Goal: Task Accomplishment & Management: Use online tool/utility

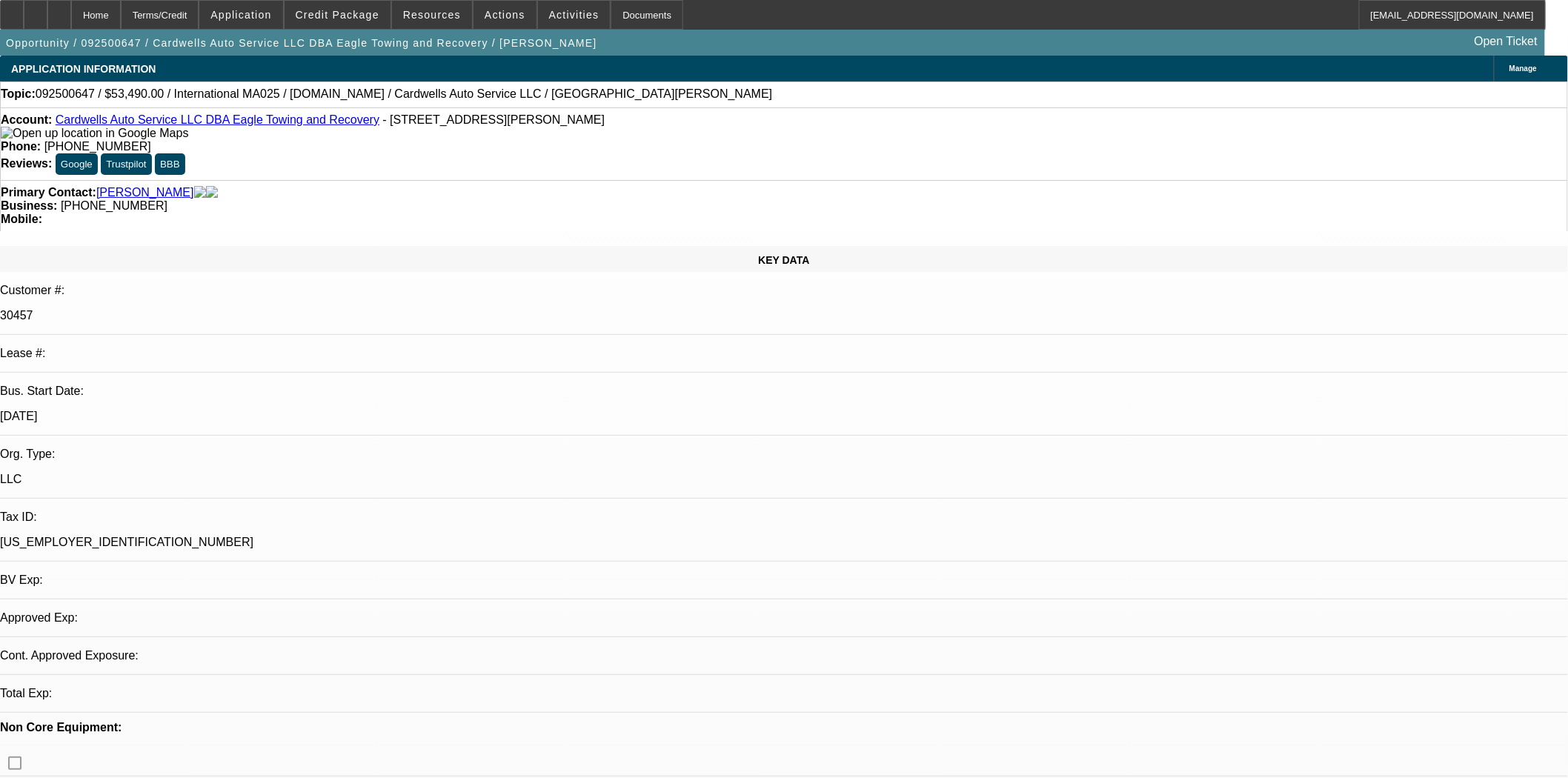
select select "0"
select select "2"
select select "0.1"
select select "4"
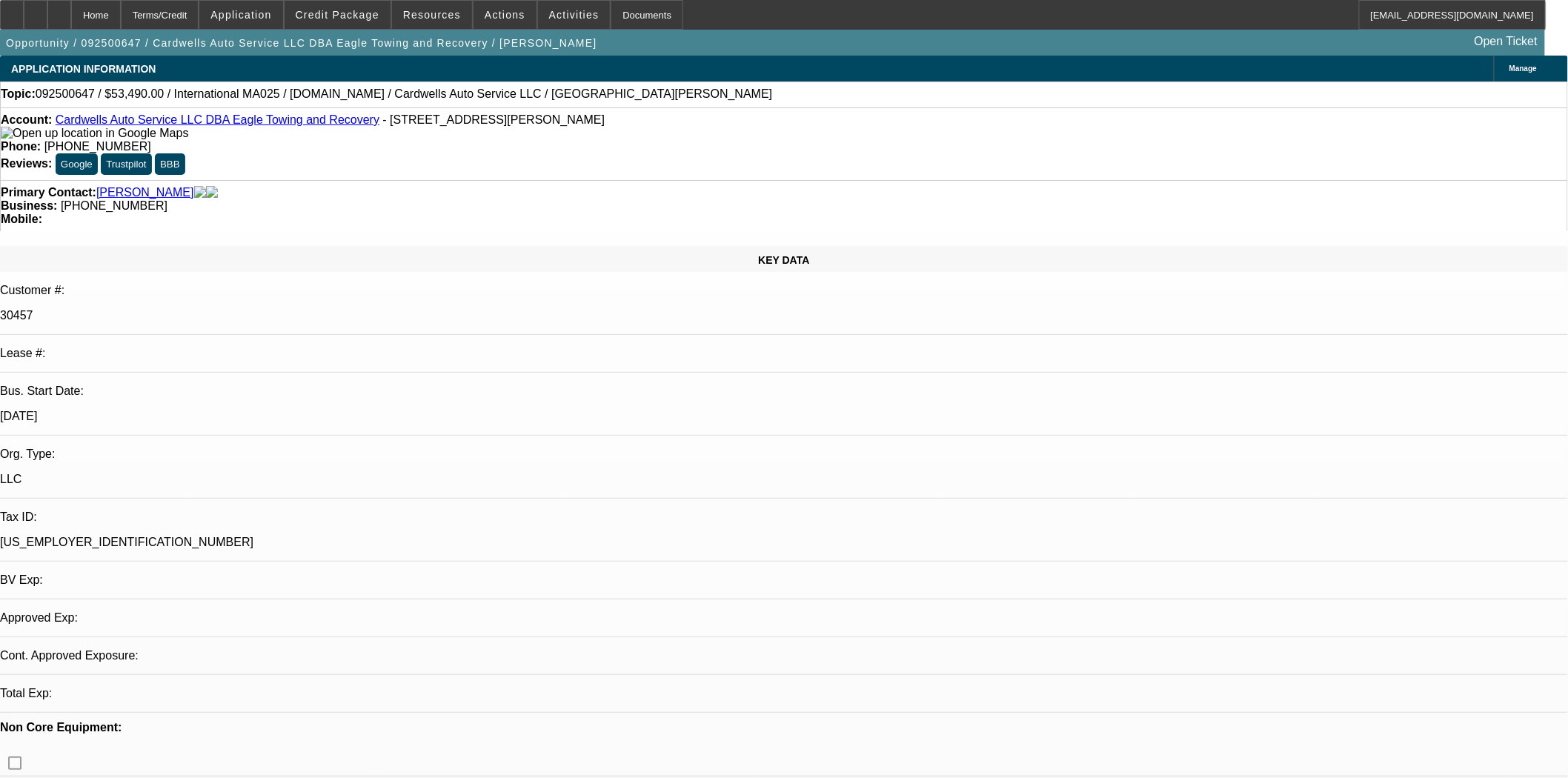
select select "0"
select select "2"
select select "0.1"
select select "4"
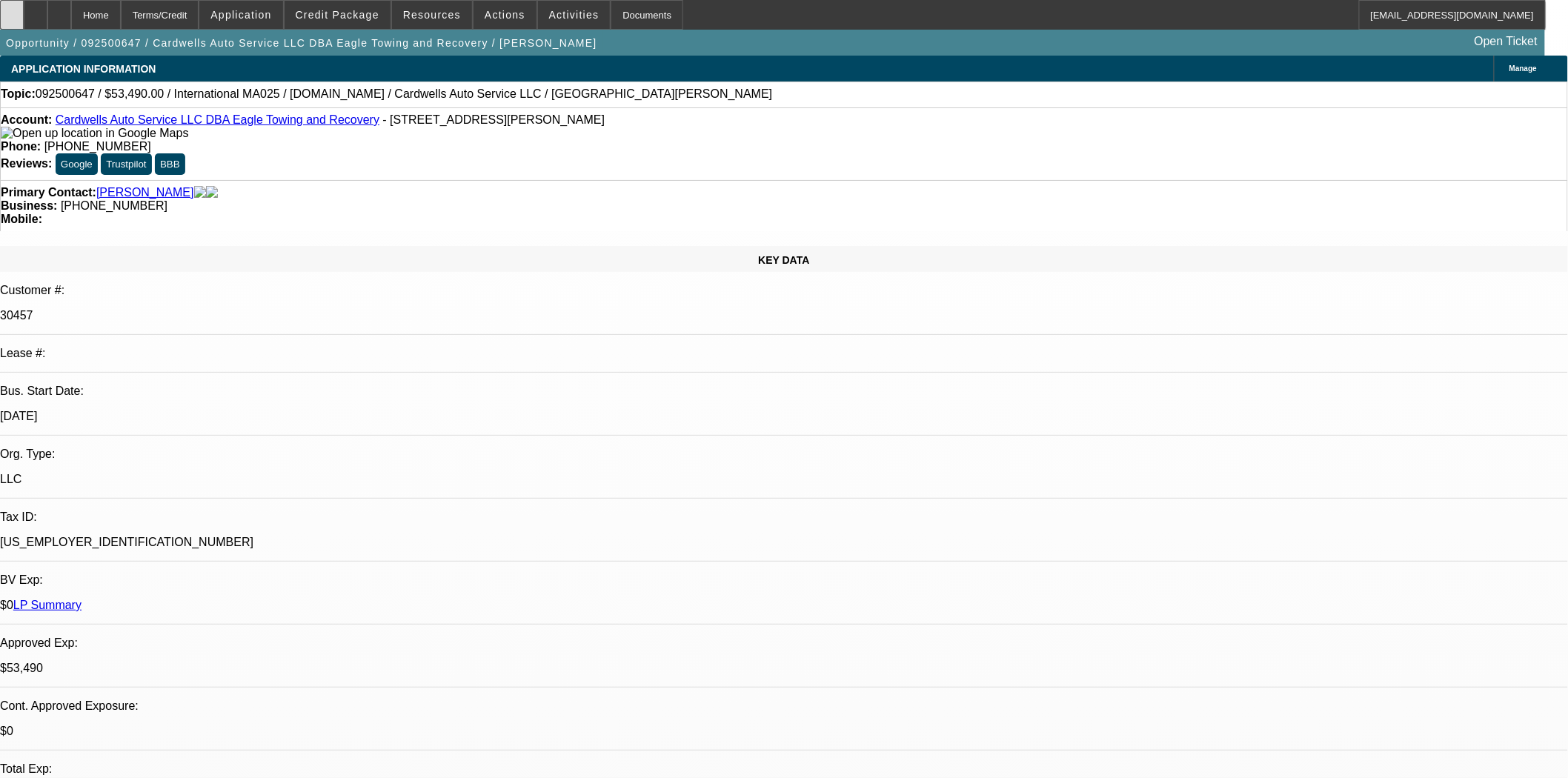
click at [12, 9] on icon at bounding box center [12, 9] width 0 height 0
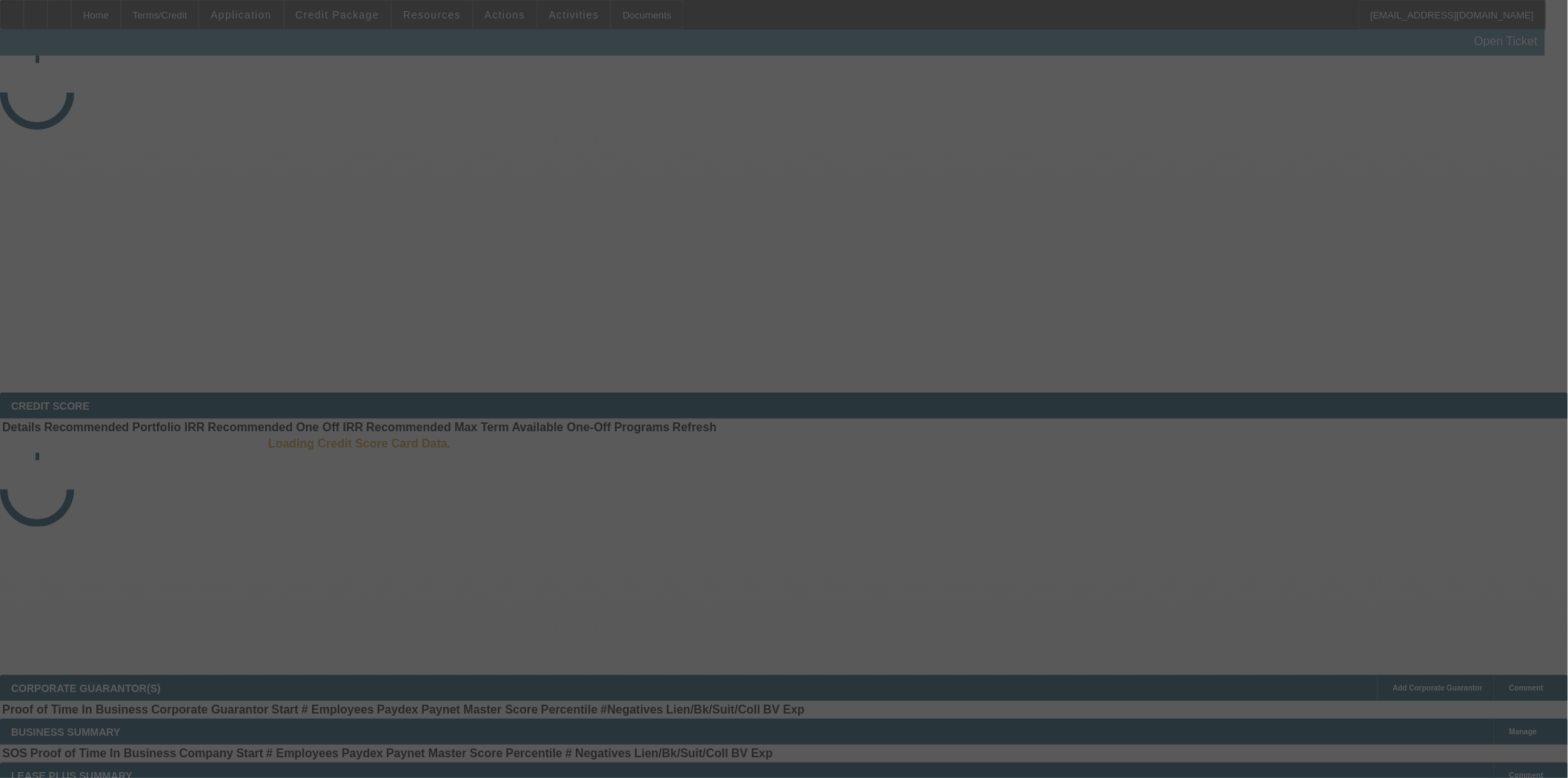
select select "4"
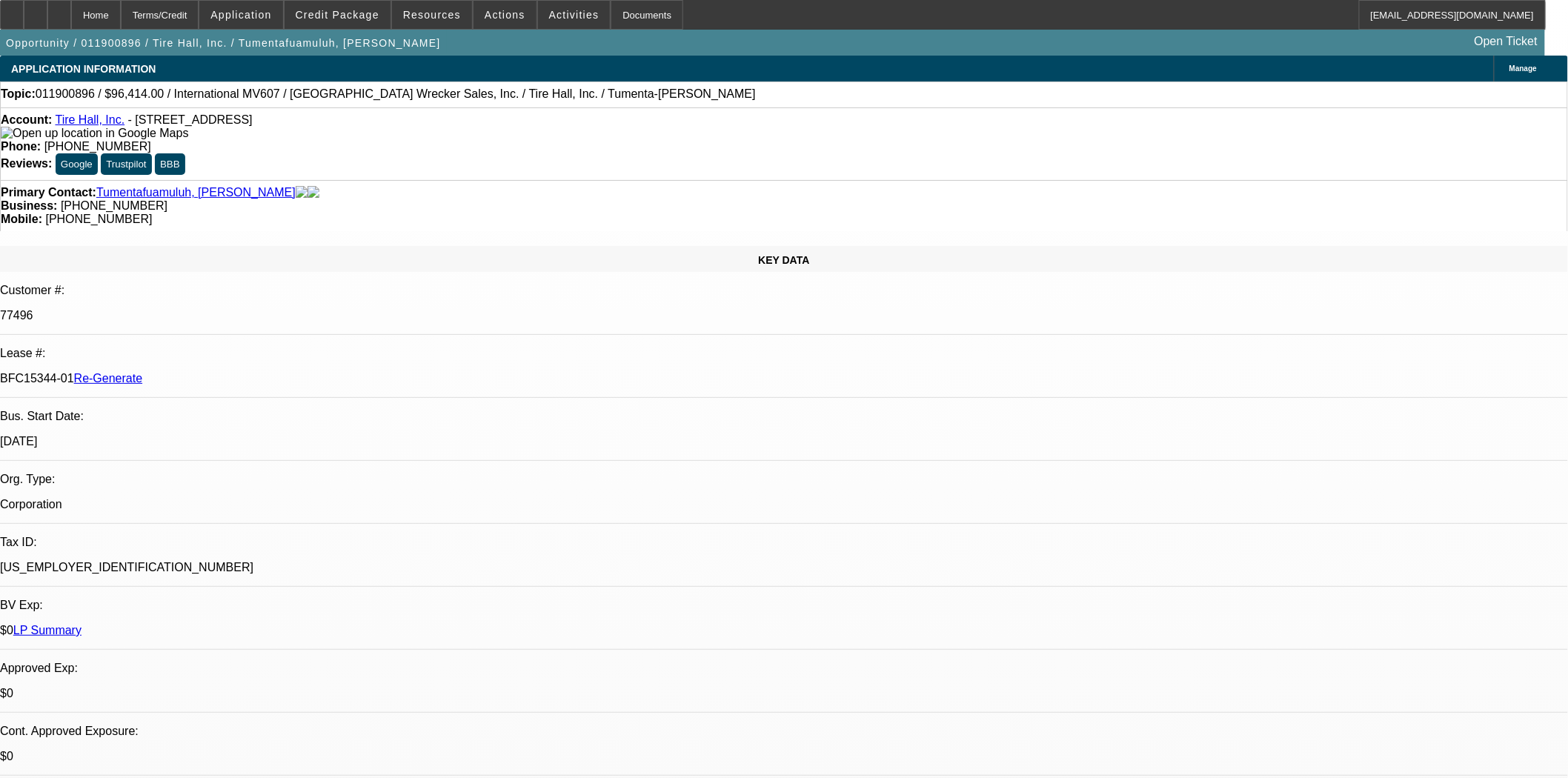
select select "0"
select select "2"
select select "0"
select select "6"
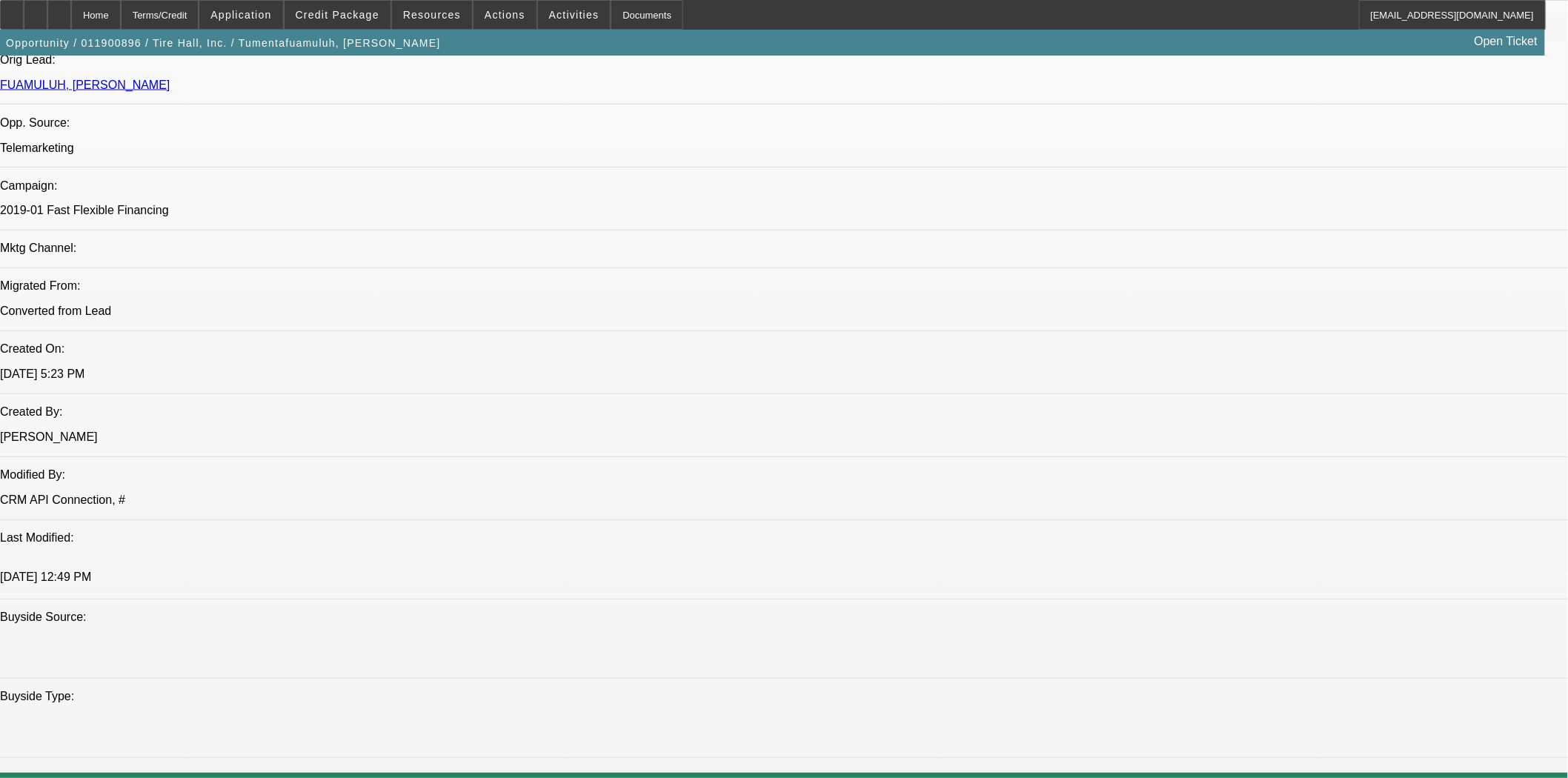
scroll to position [987, 0]
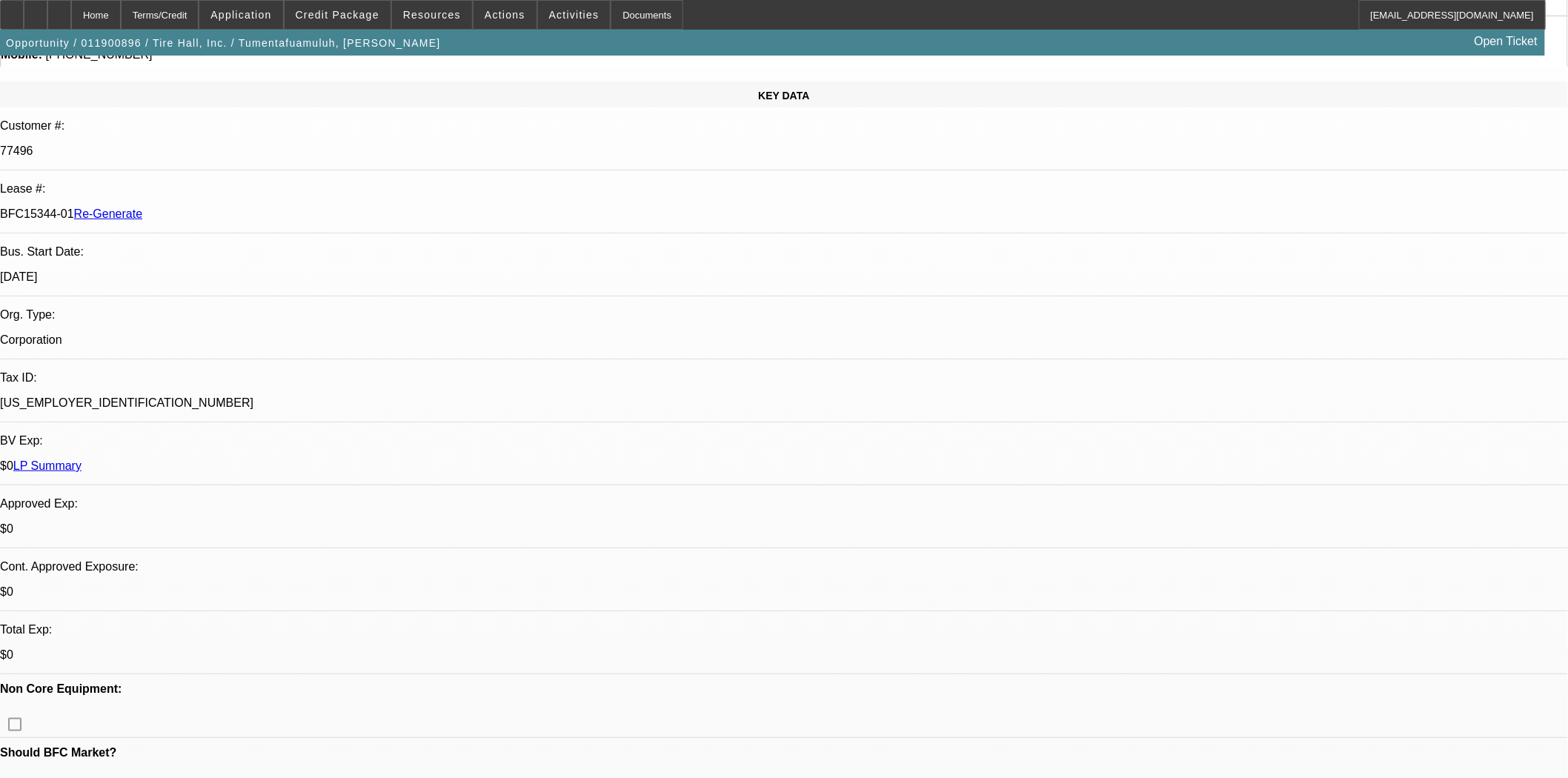
scroll to position [0, 0]
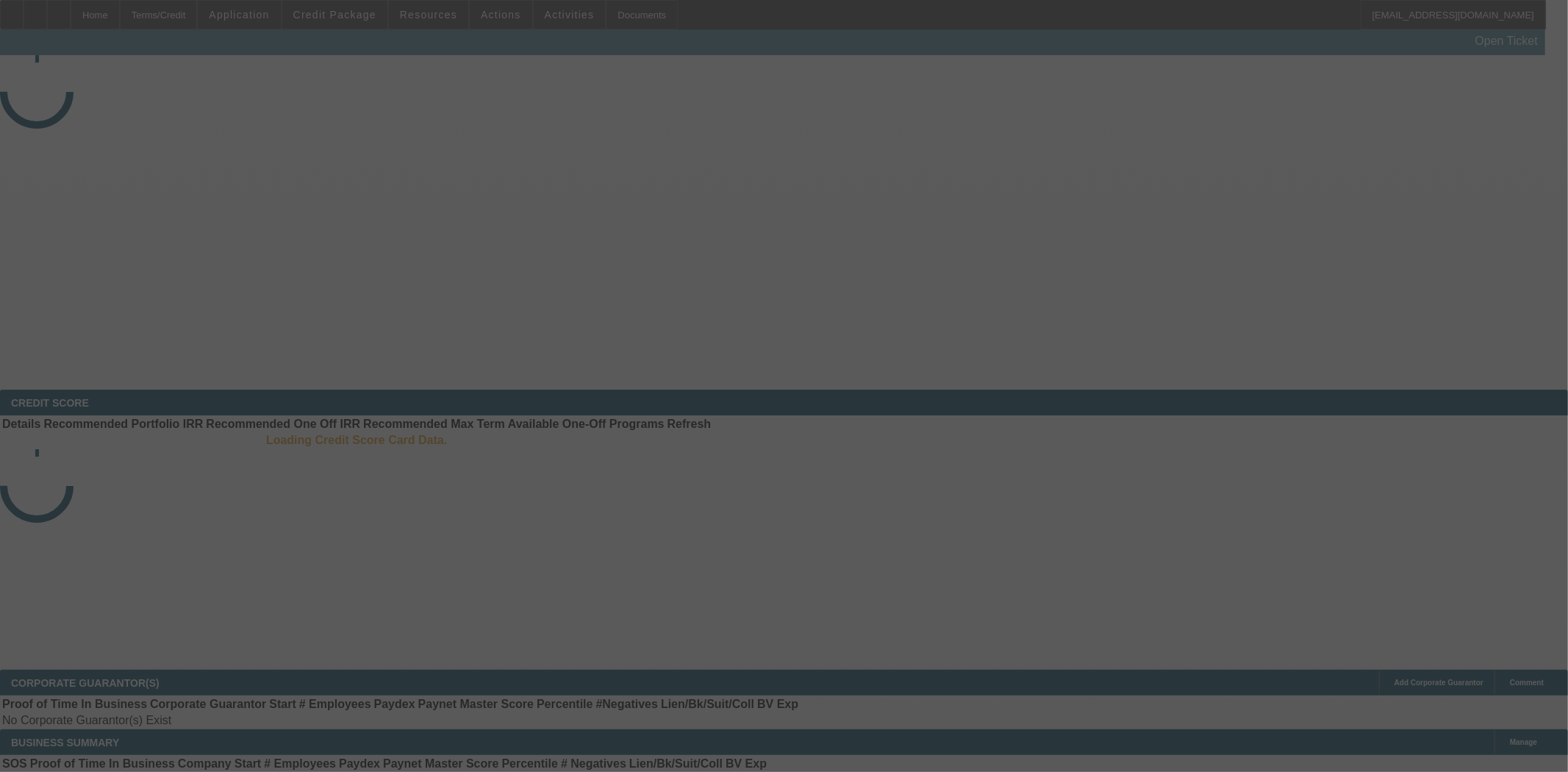
select select "3"
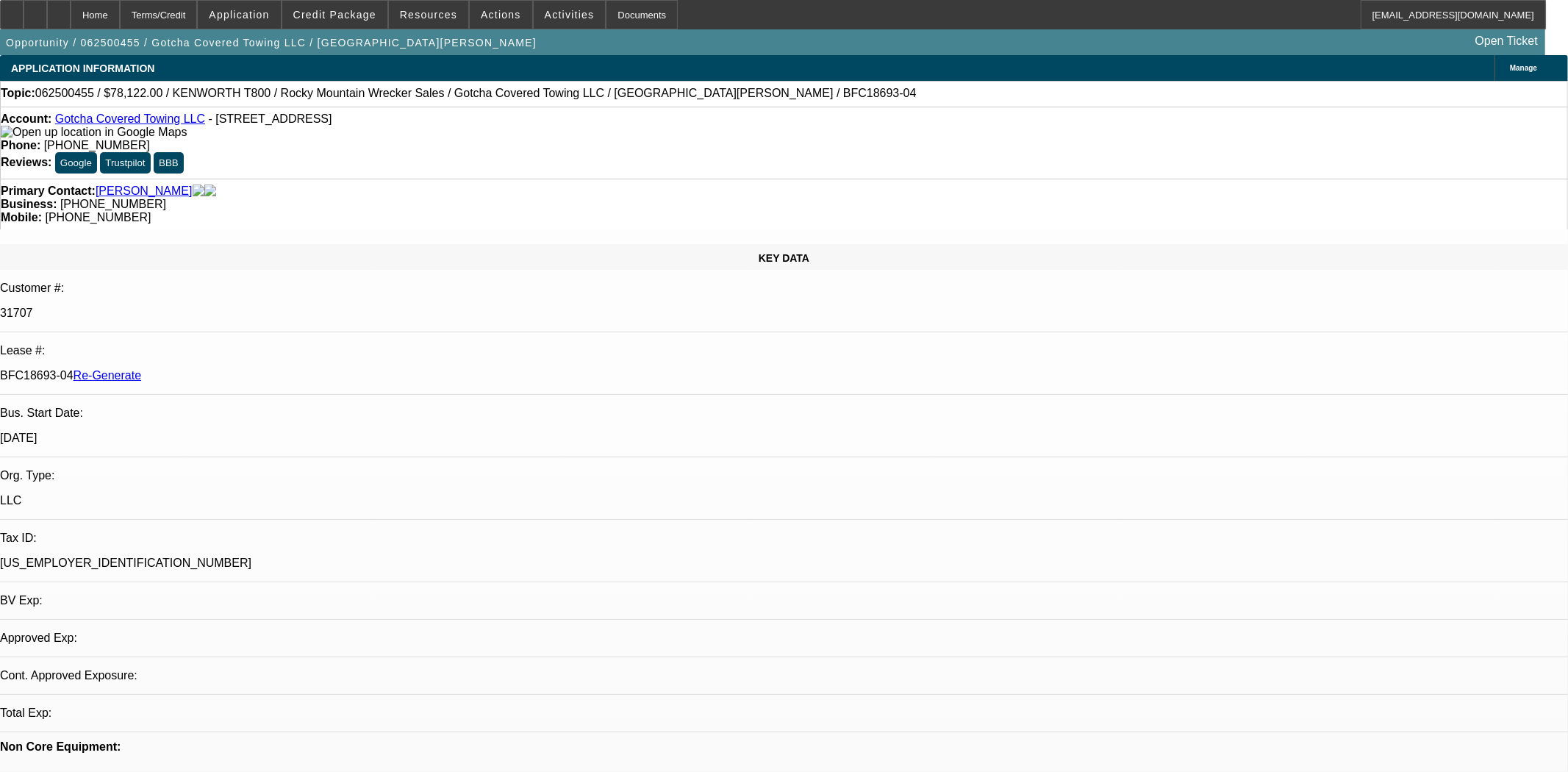
select select "0"
select select "3"
select select "0.1"
select select "4"
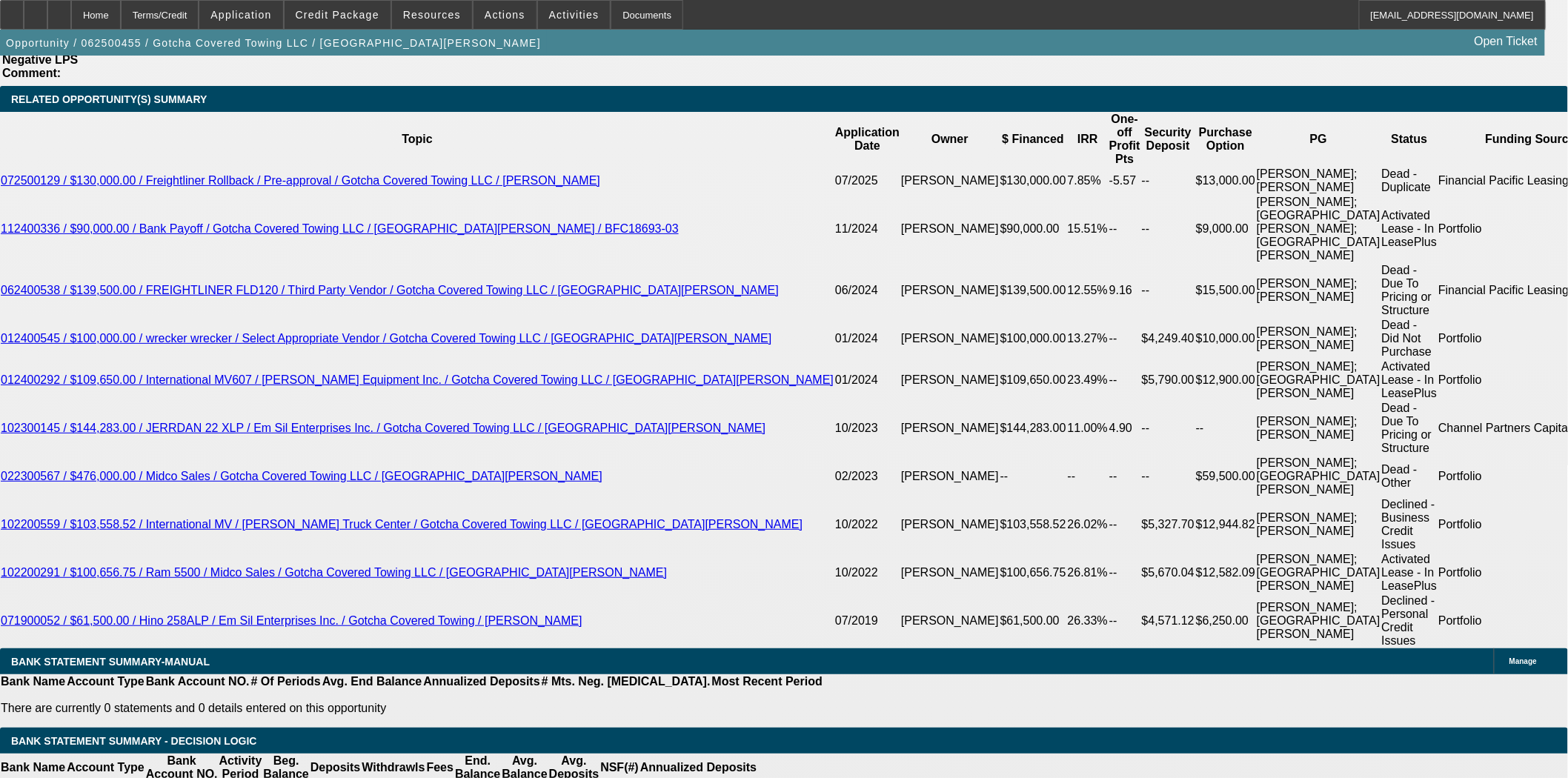
scroll to position [2634, 0]
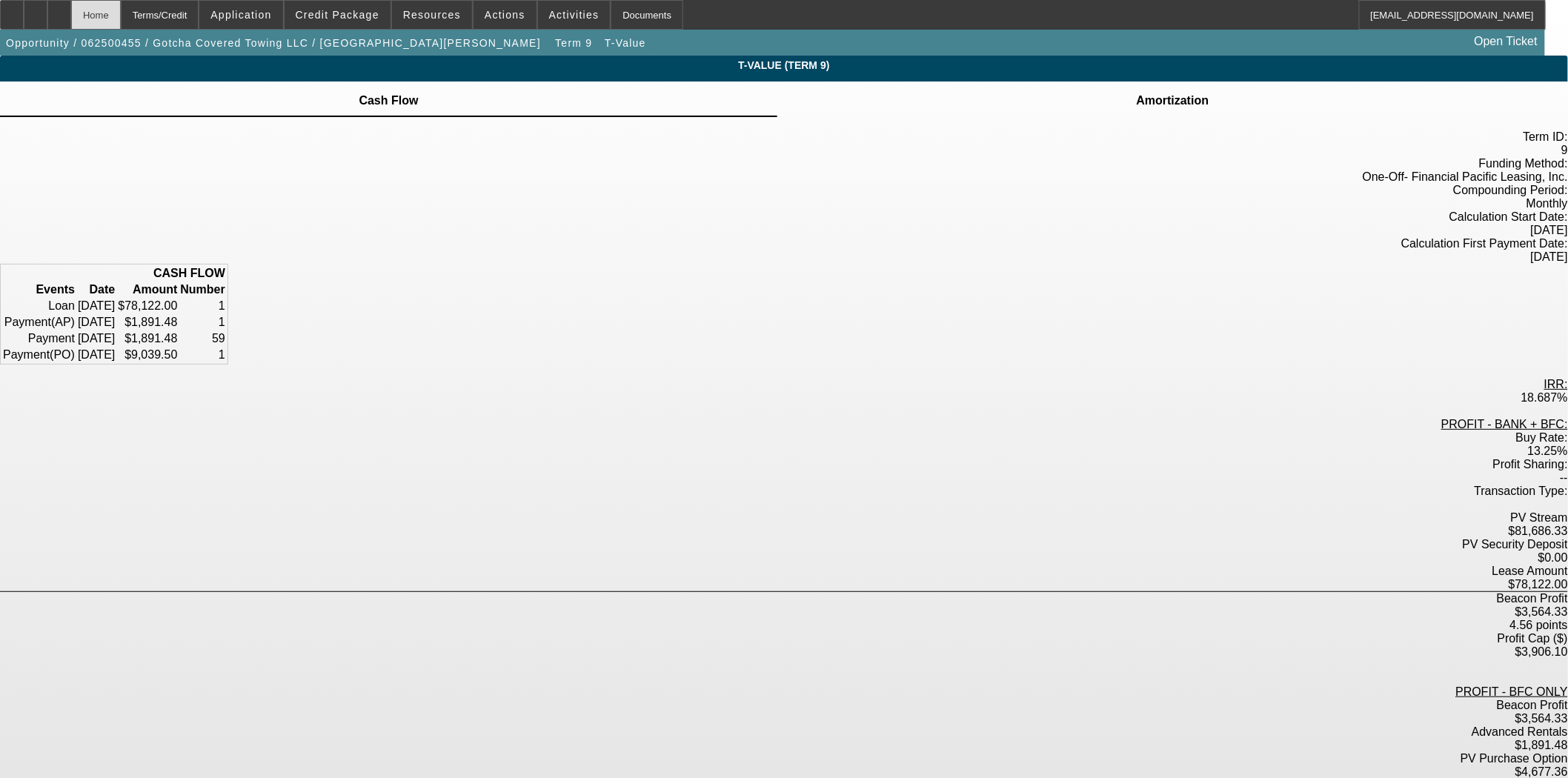
click at [121, 21] on div "Home" at bounding box center [95, 14] width 50 height 29
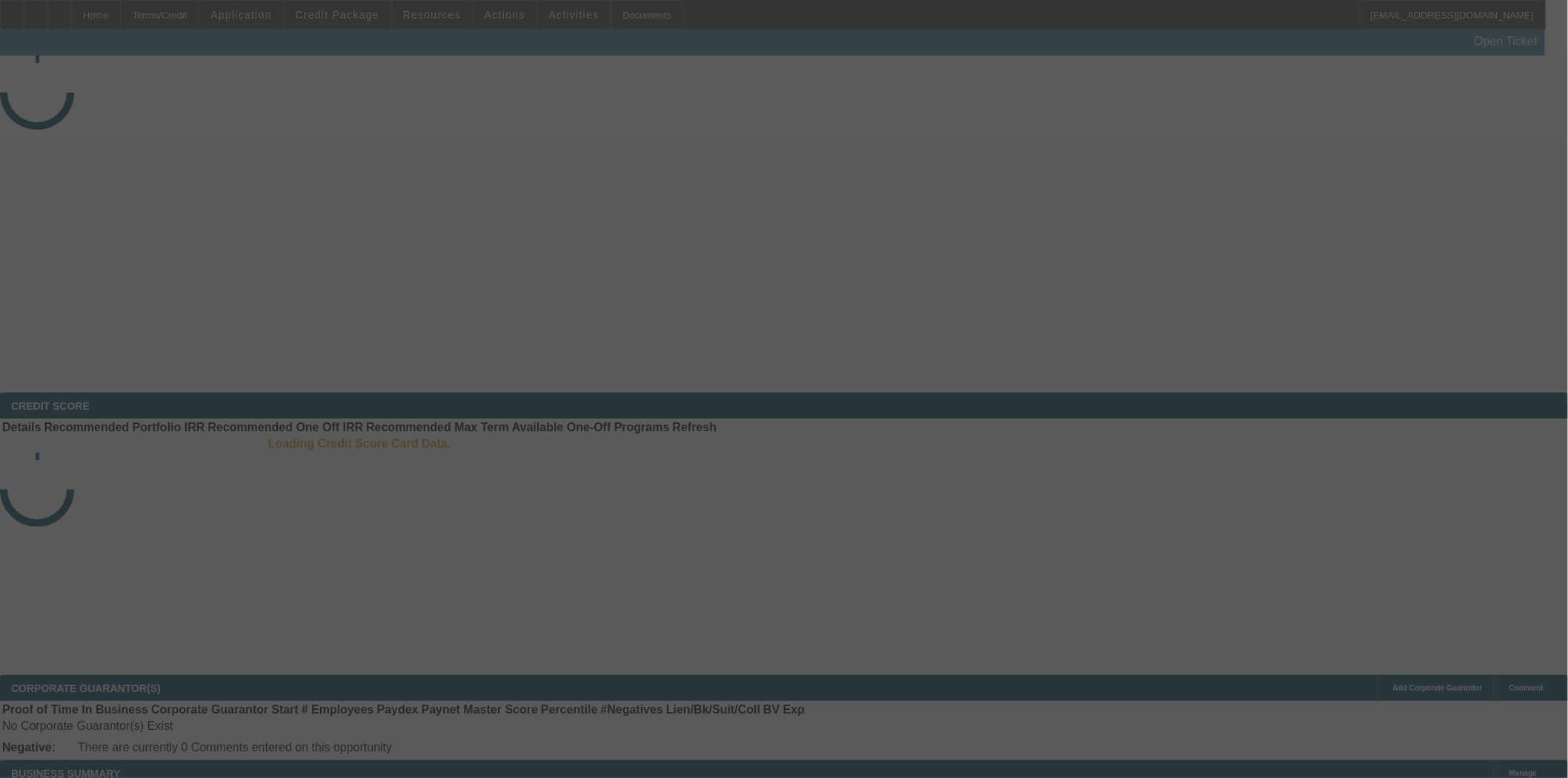
select select "3"
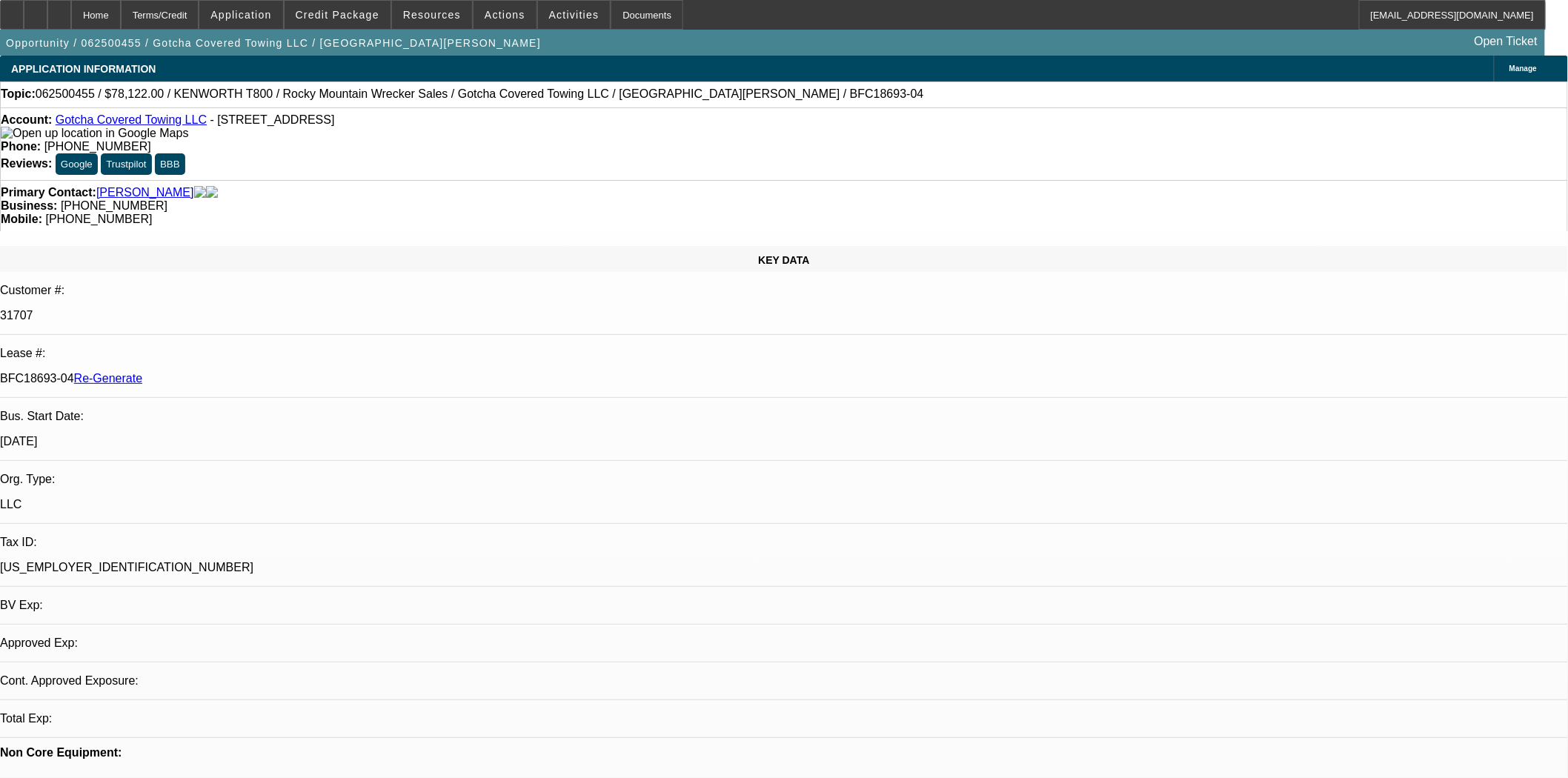
select select "0"
select select "3"
select select "0.1"
select select "4"
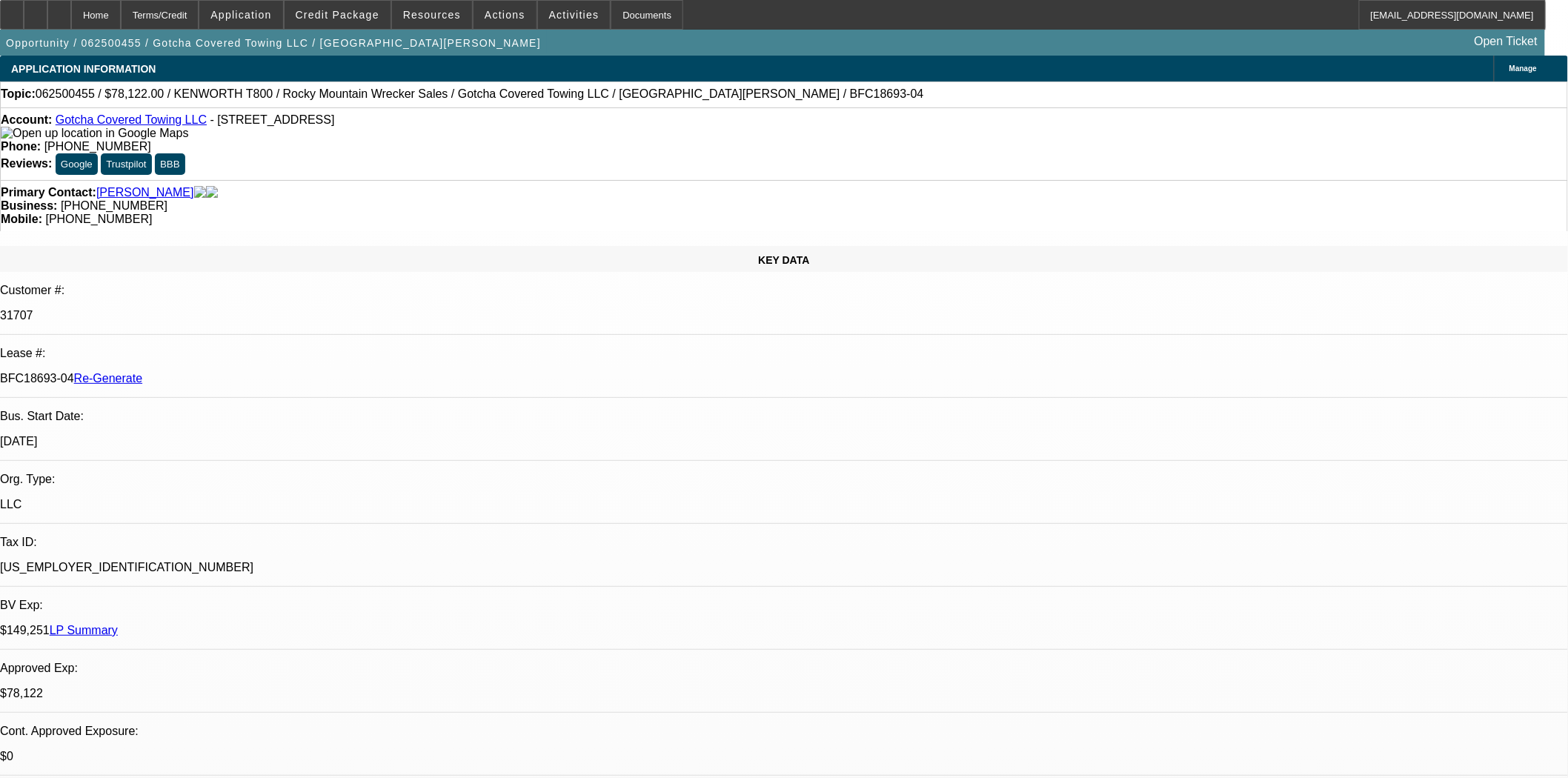
scroll to position [0, 0]
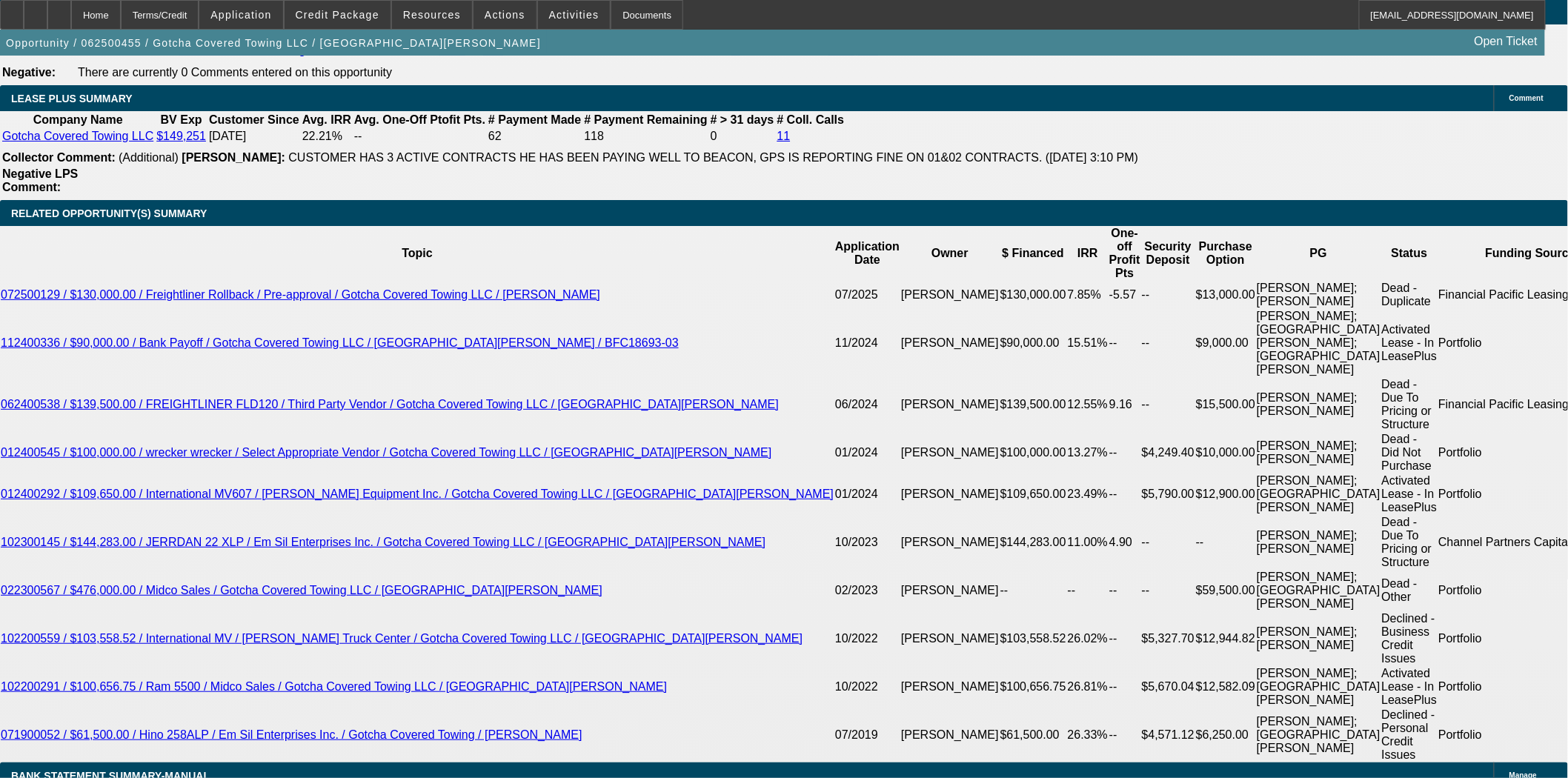
scroll to position [2551, 0]
